Goal: Information Seeking & Learning: Learn about a topic

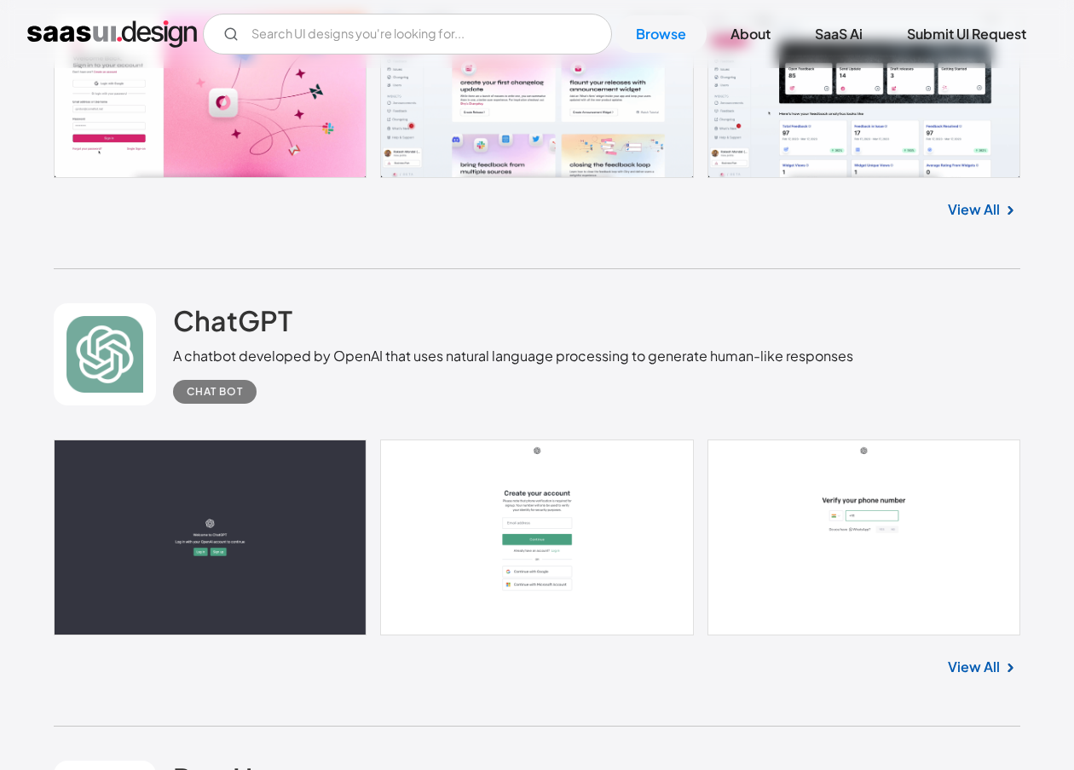
scroll to position [801, 0]
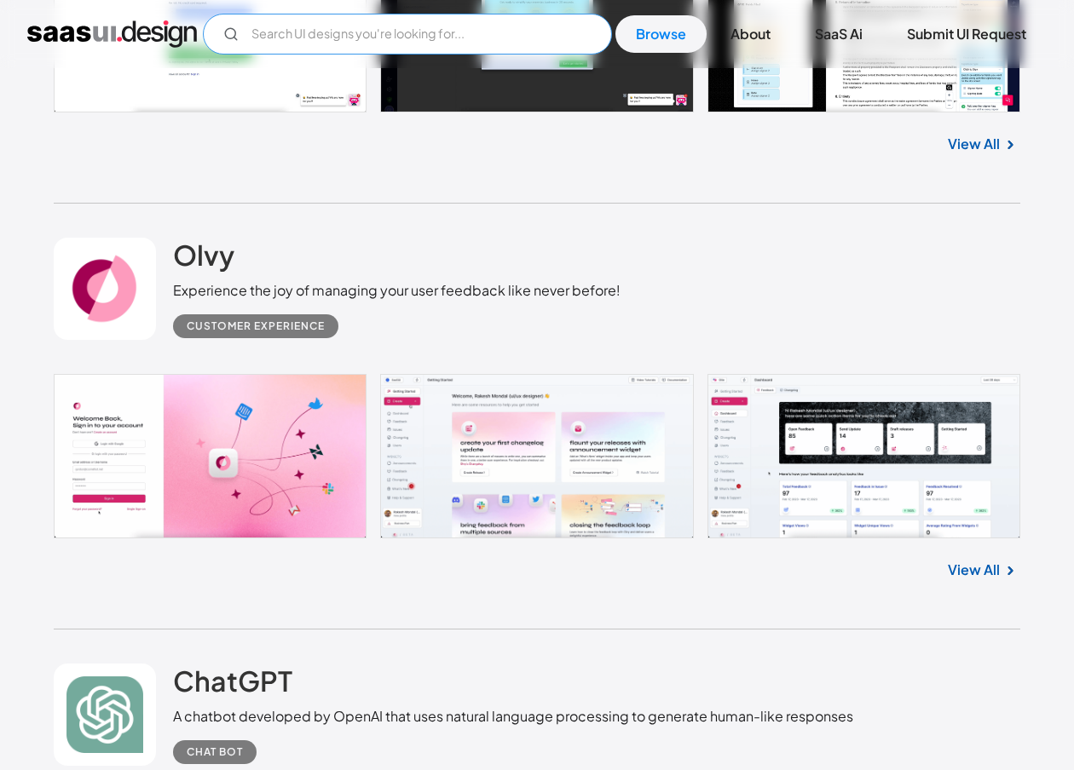
click at [320, 32] on input "Email Form" at bounding box center [407, 34] width 409 height 41
click at [484, 32] on input "overview" at bounding box center [407, 34] width 409 height 41
type input "overview"
click at [636, 26] on link "Browse" at bounding box center [660, 33] width 91 height 37
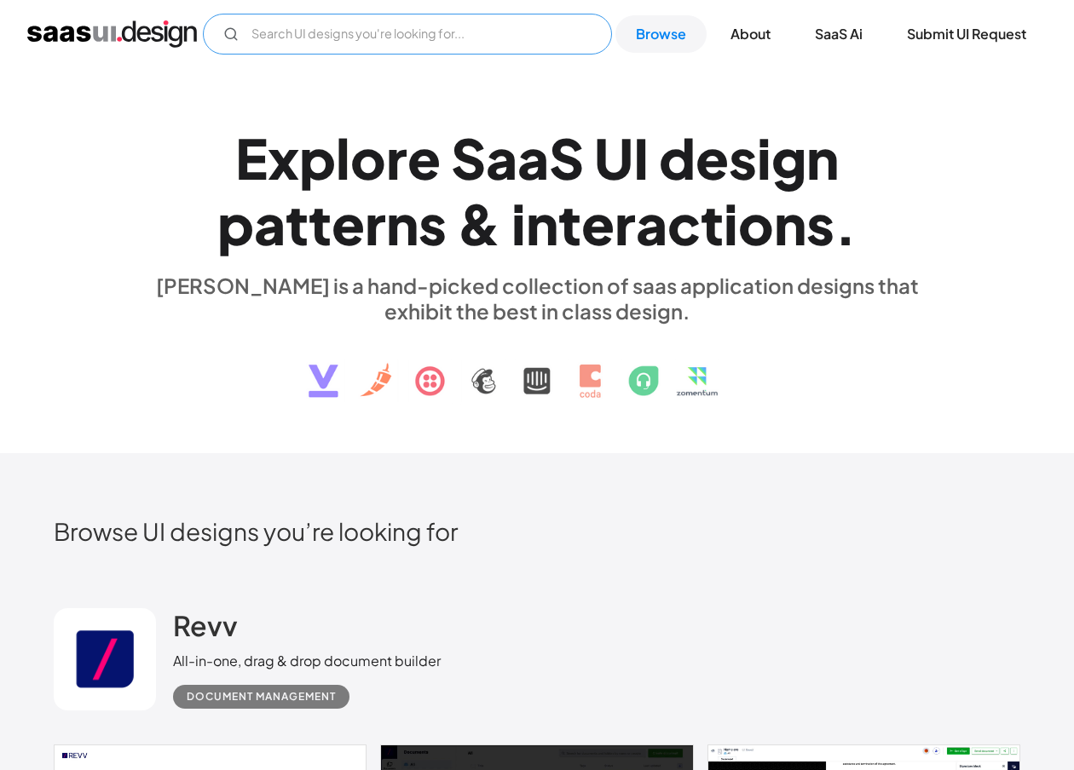
click at [389, 38] on input "Email Form" at bounding box center [407, 34] width 409 height 41
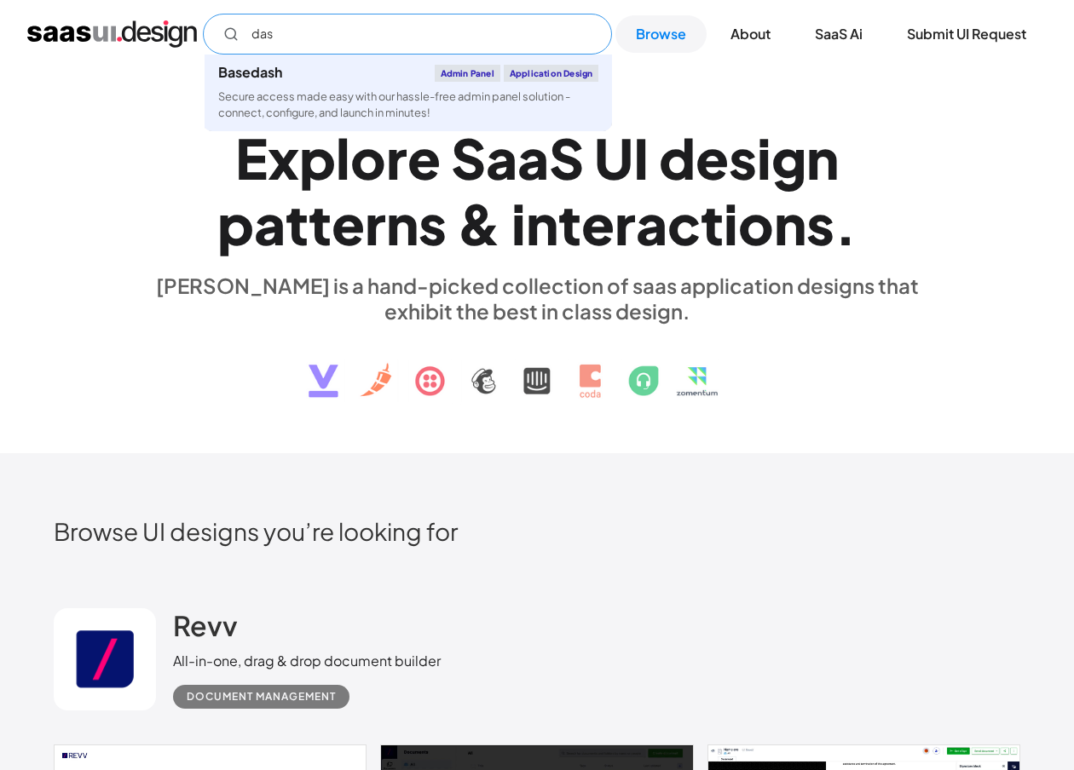
type input "dash"
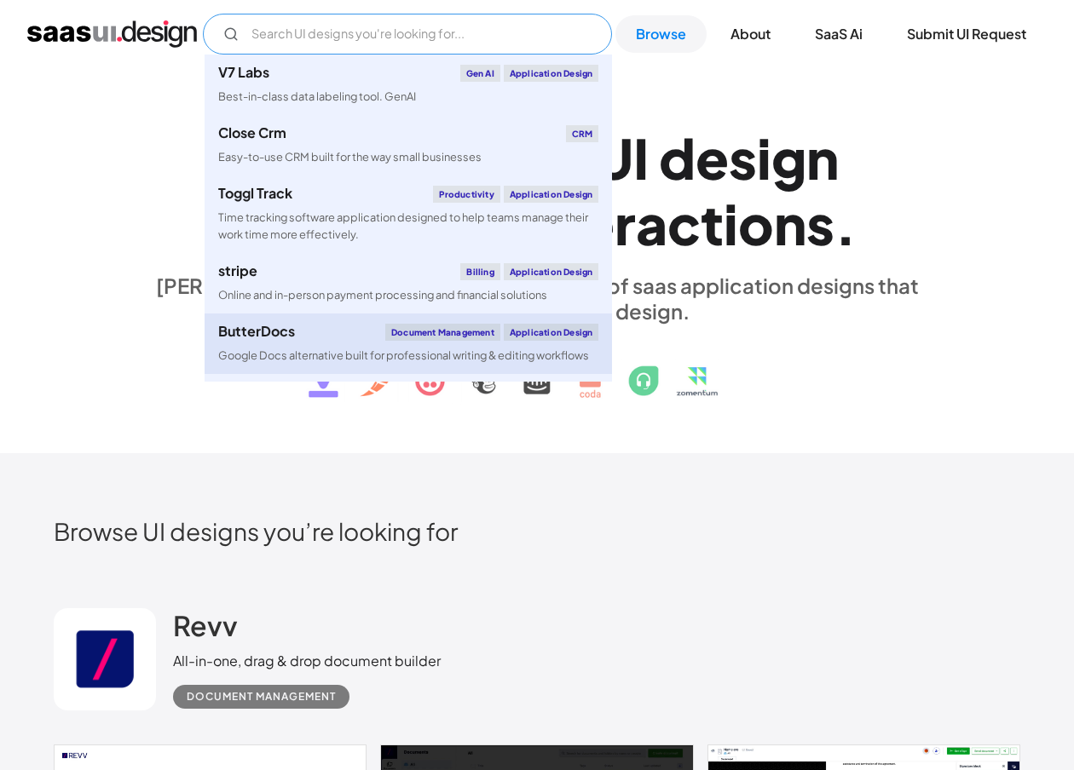
scroll to position [822, 0]
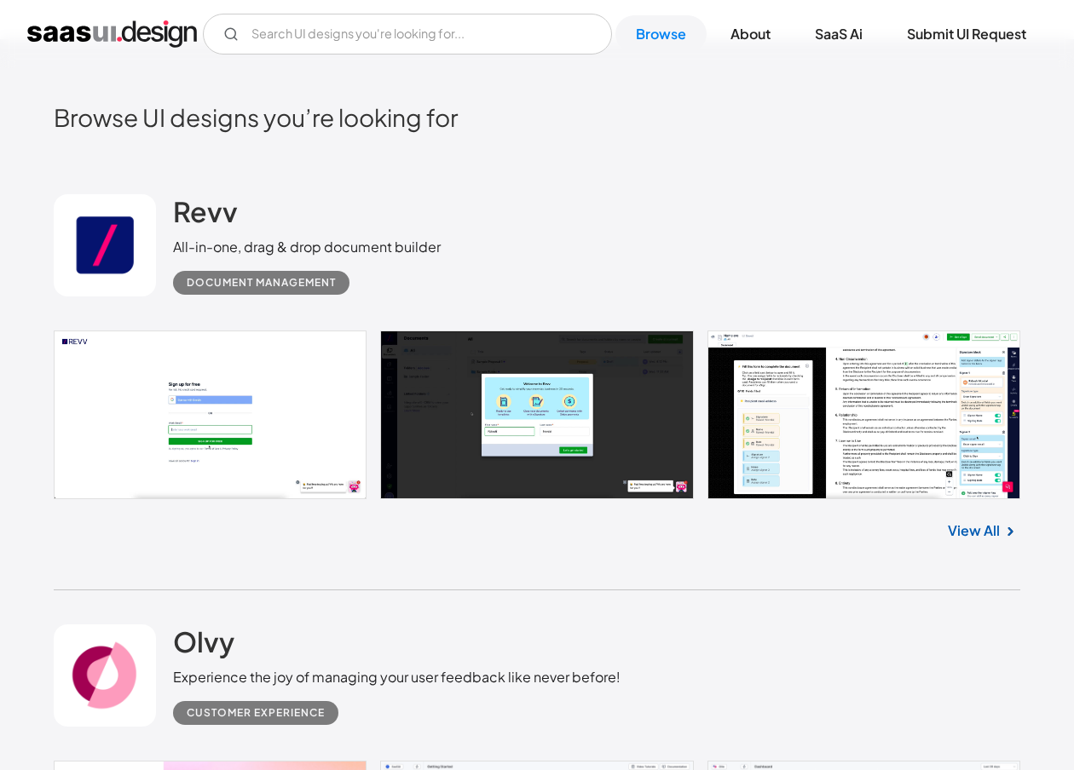
scroll to position [456, 0]
